Goal: Information Seeking & Learning: Learn about a topic

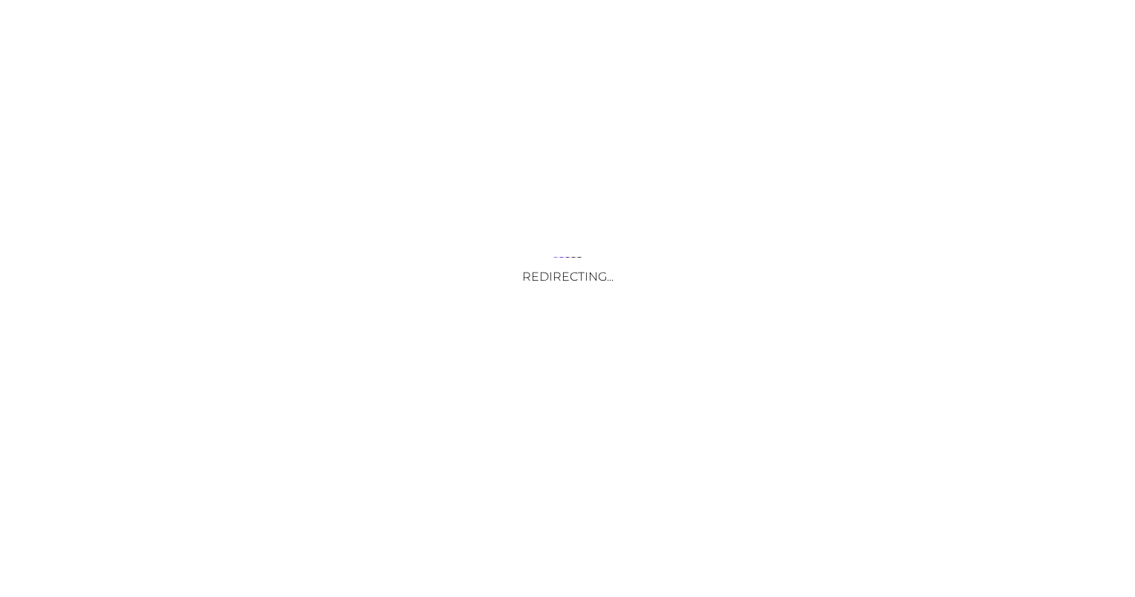
click at [1094, 403] on div "Redirecting..." at bounding box center [567, 298] width 1135 height 597
click at [1069, 72] on div "Redirecting..." at bounding box center [567, 298] width 1135 height 597
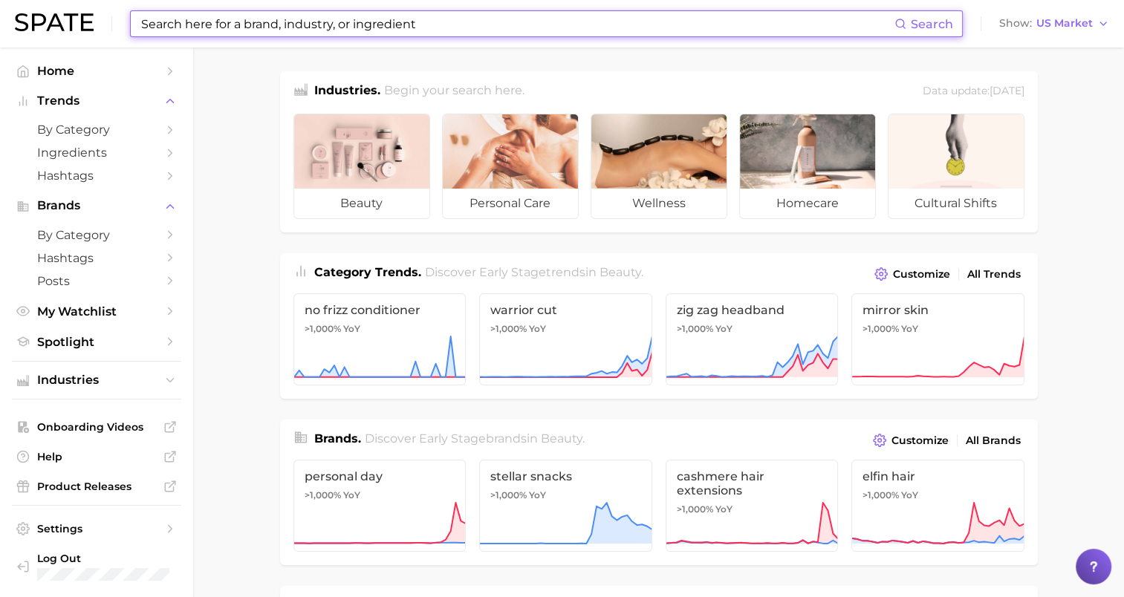
click at [433, 16] on input at bounding box center [517, 23] width 755 height 25
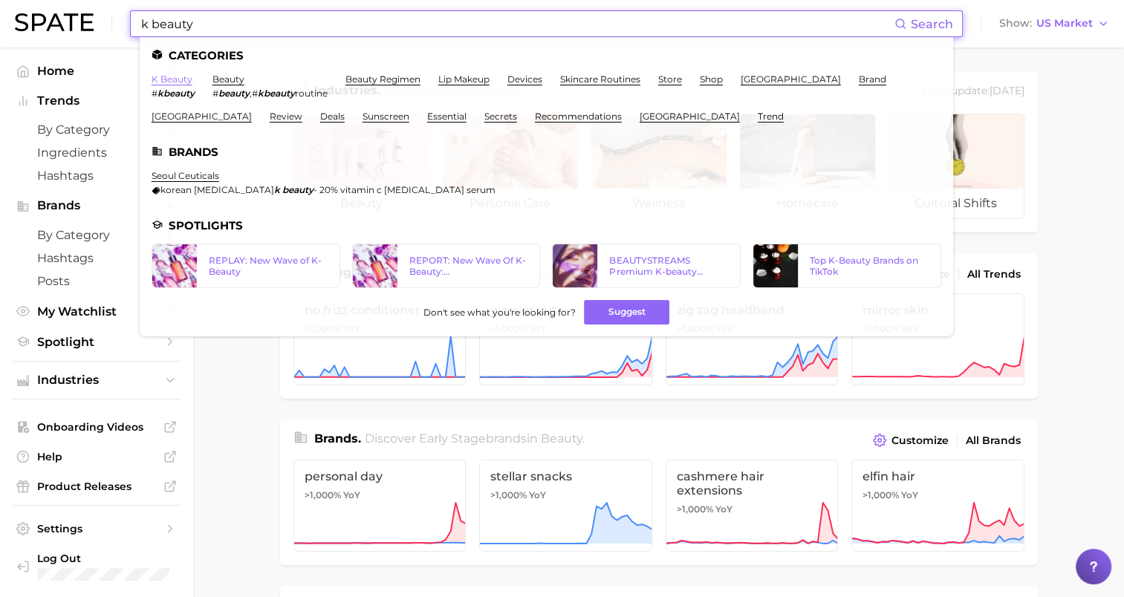
type input "k beauty"
click at [168, 74] on link "k beauty" at bounding box center [172, 79] width 41 height 11
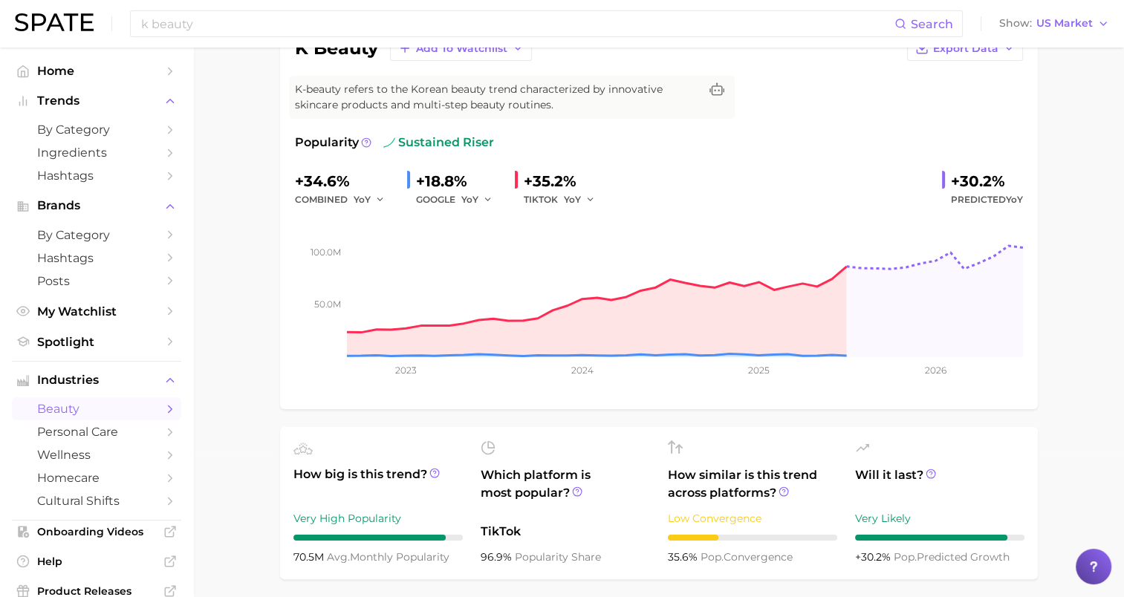
scroll to position [99, 0]
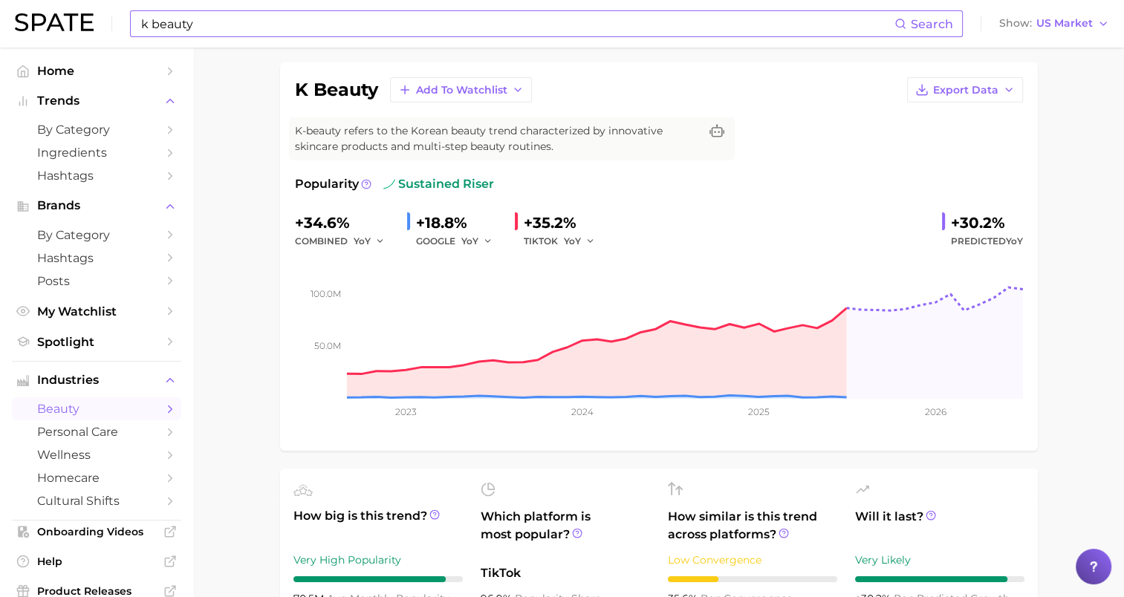
click at [258, 21] on input "k beauty" at bounding box center [517, 23] width 755 height 25
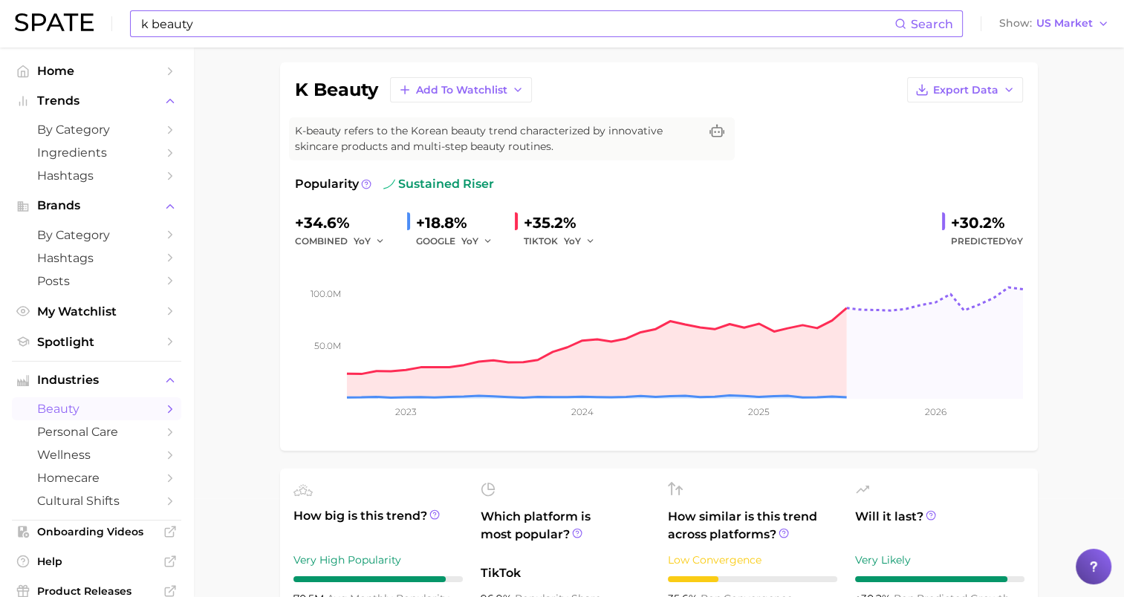
click at [455, 29] on input "k beauty" at bounding box center [517, 23] width 755 height 25
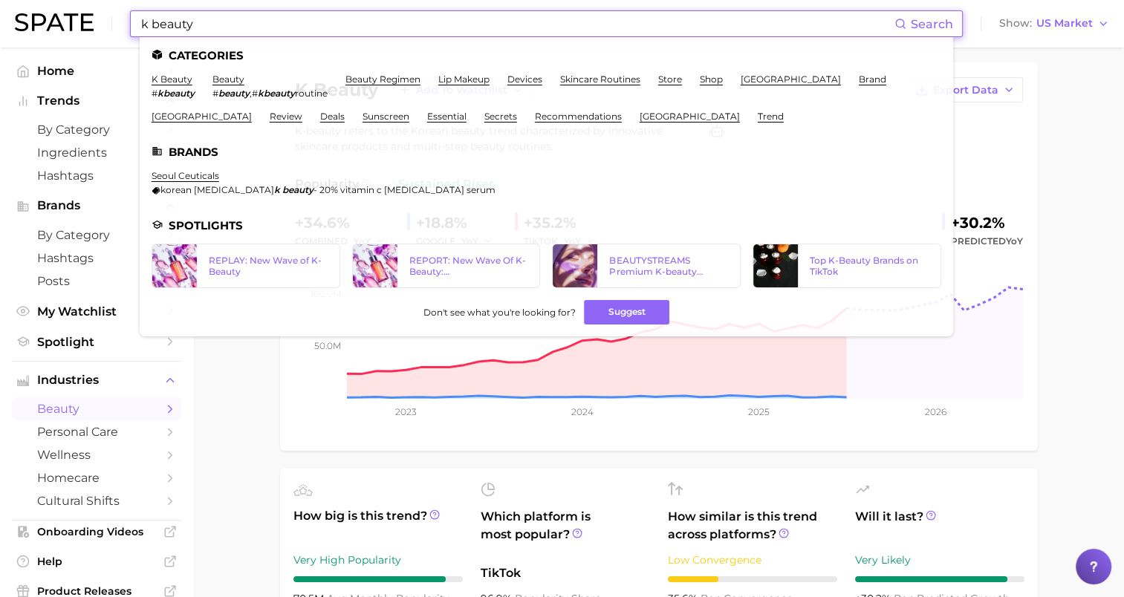
click at [455, 29] on input "k beauty" at bounding box center [517, 23] width 755 height 25
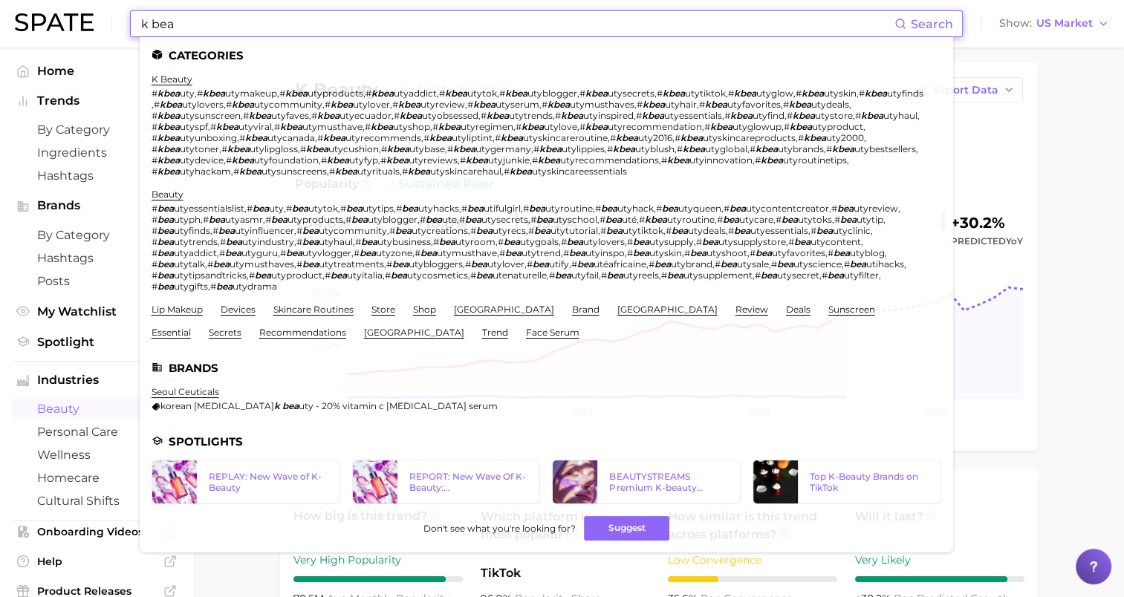
type input "k bea"
